Goal: Obtain resource: Download file/media

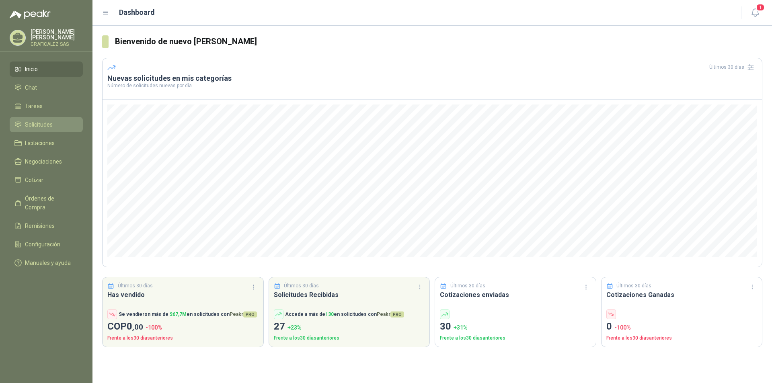
click at [53, 129] on li "Solicitudes" at bounding box center [45, 124] width 63 height 9
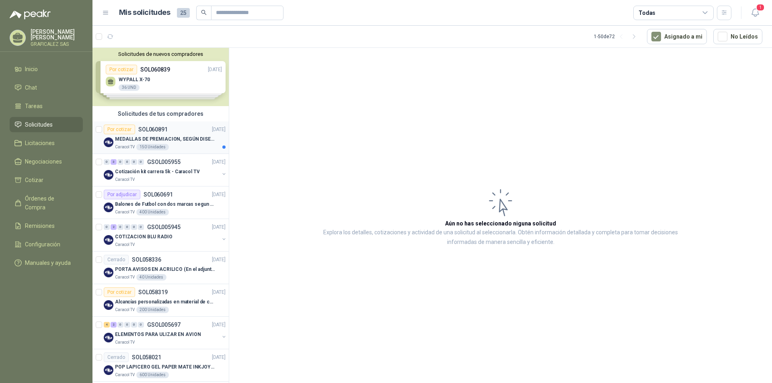
click at [195, 147] on div "Caracol TV 150 Unidades" at bounding box center [170, 147] width 111 height 6
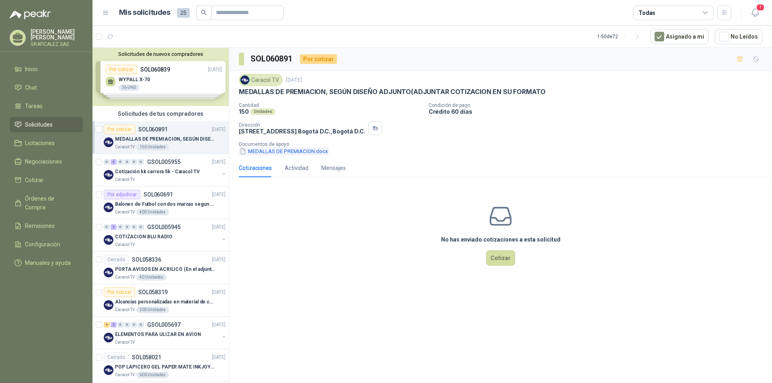
click at [286, 153] on button "MEDALLAS DE PREMIACION.docx" at bounding box center [284, 151] width 90 height 8
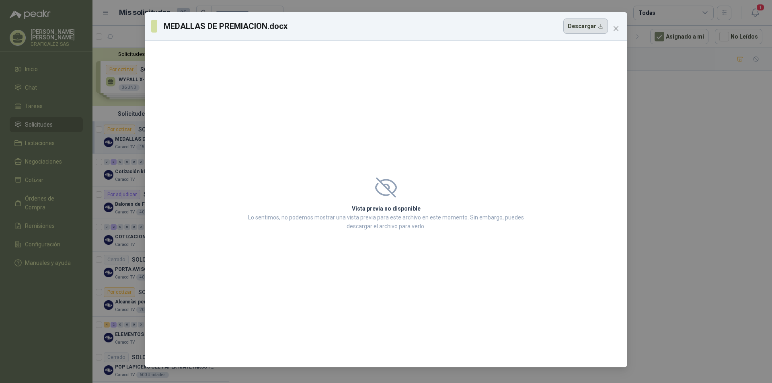
click at [580, 26] on button "Descargar" at bounding box center [585, 25] width 45 height 15
click at [617, 30] on icon "close" at bounding box center [615, 28] width 5 height 5
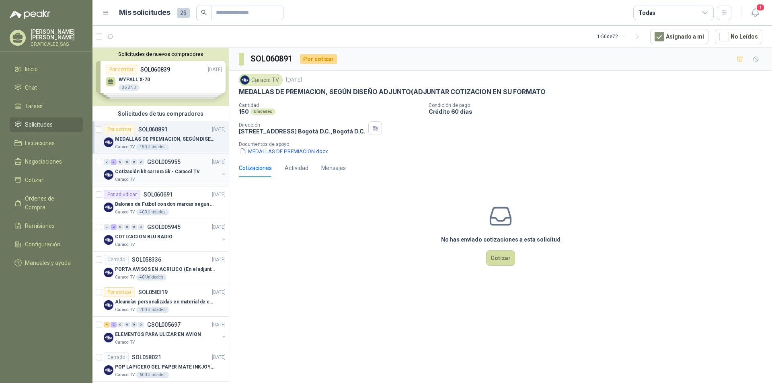
click at [173, 179] on div "Caracol TV" at bounding box center [167, 179] width 104 height 6
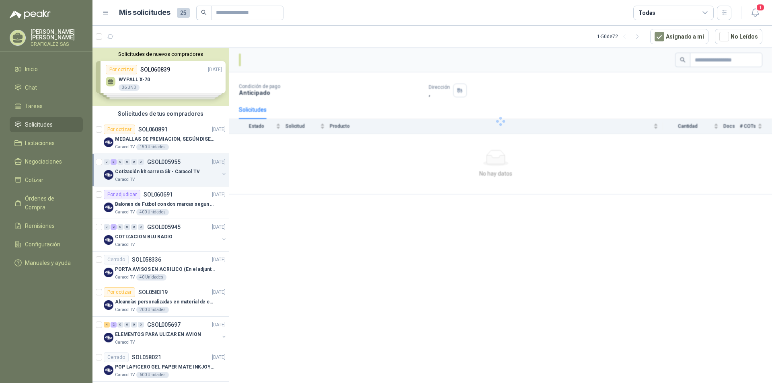
click at [173, 179] on div "Caracol TV" at bounding box center [167, 179] width 104 height 6
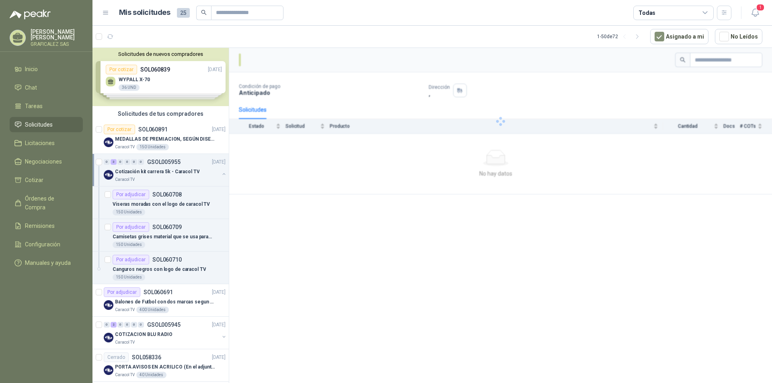
click at [173, 179] on div "Caracol TV" at bounding box center [167, 179] width 104 height 6
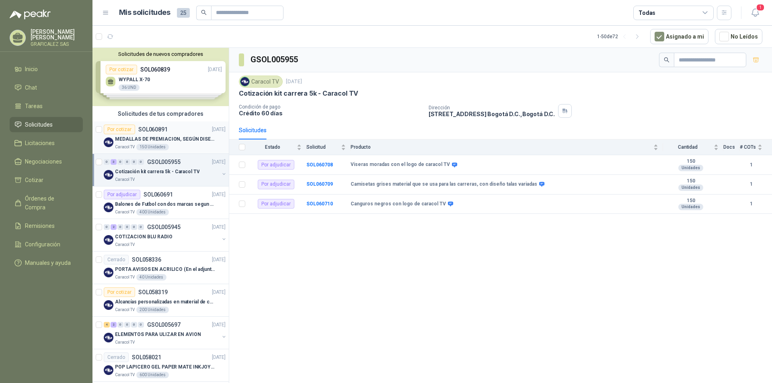
click at [183, 149] on div "Caracol TV 150 Unidades" at bounding box center [170, 147] width 111 height 6
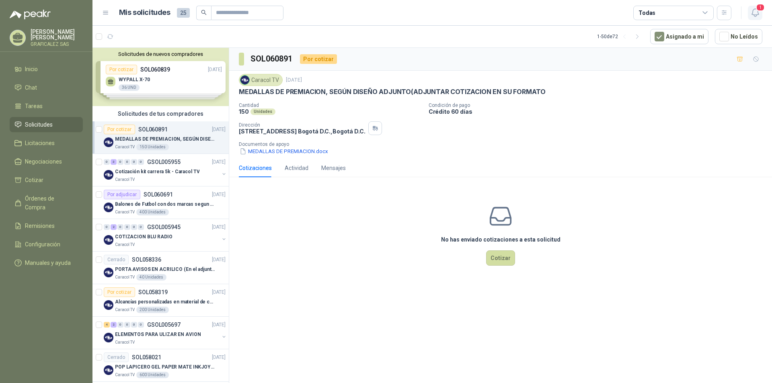
click at [760, 14] on button "1" at bounding box center [754, 13] width 14 height 14
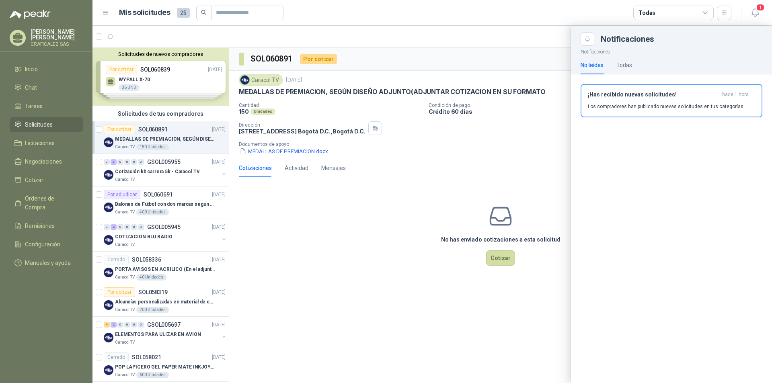
click at [639, 152] on div "Notificaciones No leídas Todas ¡Has recibido nuevas solicitudes! hace 1 hora Lo…" at bounding box center [671, 214] width 201 height 337
click at [748, 11] on button "1" at bounding box center [754, 13] width 14 height 14
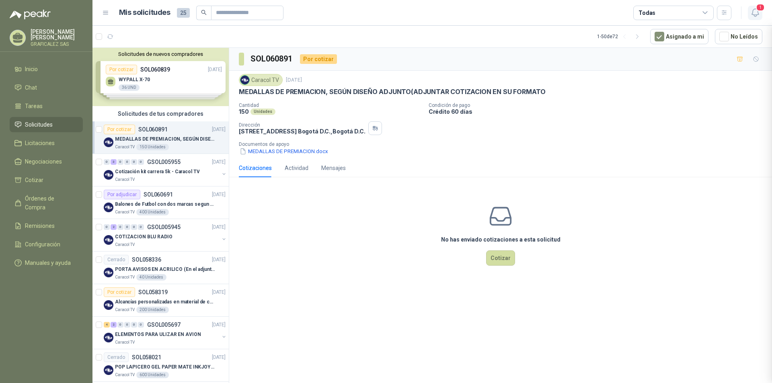
click at [748, 11] on button "1" at bounding box center [754, 13] width 14 height 14
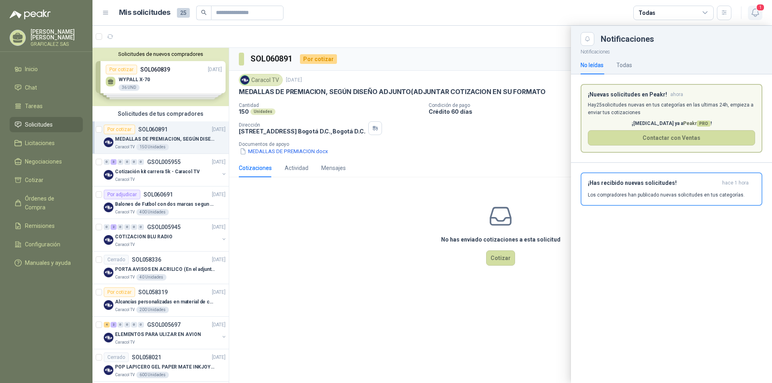
click at [754, 12] on icon "button" at bounding box center [755, 13] width 10 height 10
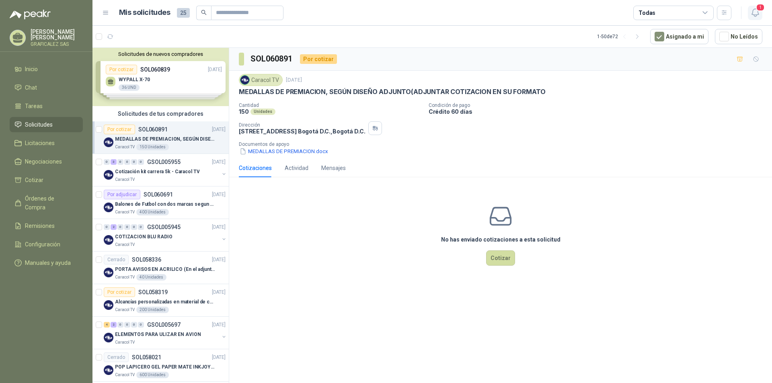
click at [756, 8] on span "1" at bounding box center [760, 8] width 9 height 8
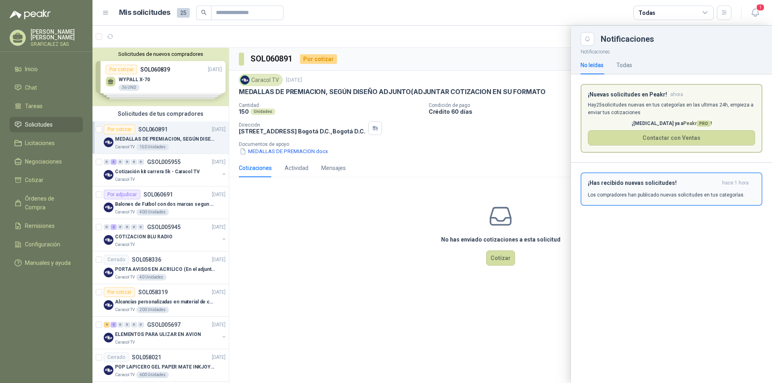
click at [626, 189] on div "¡Has recibido nuevas solicitudes! hace 1 hora Los compradores han publicado nue…" at bounding box center [671, 189] width 167 height 19
